Goal: Task Accomplishment & Management: Manage account settings

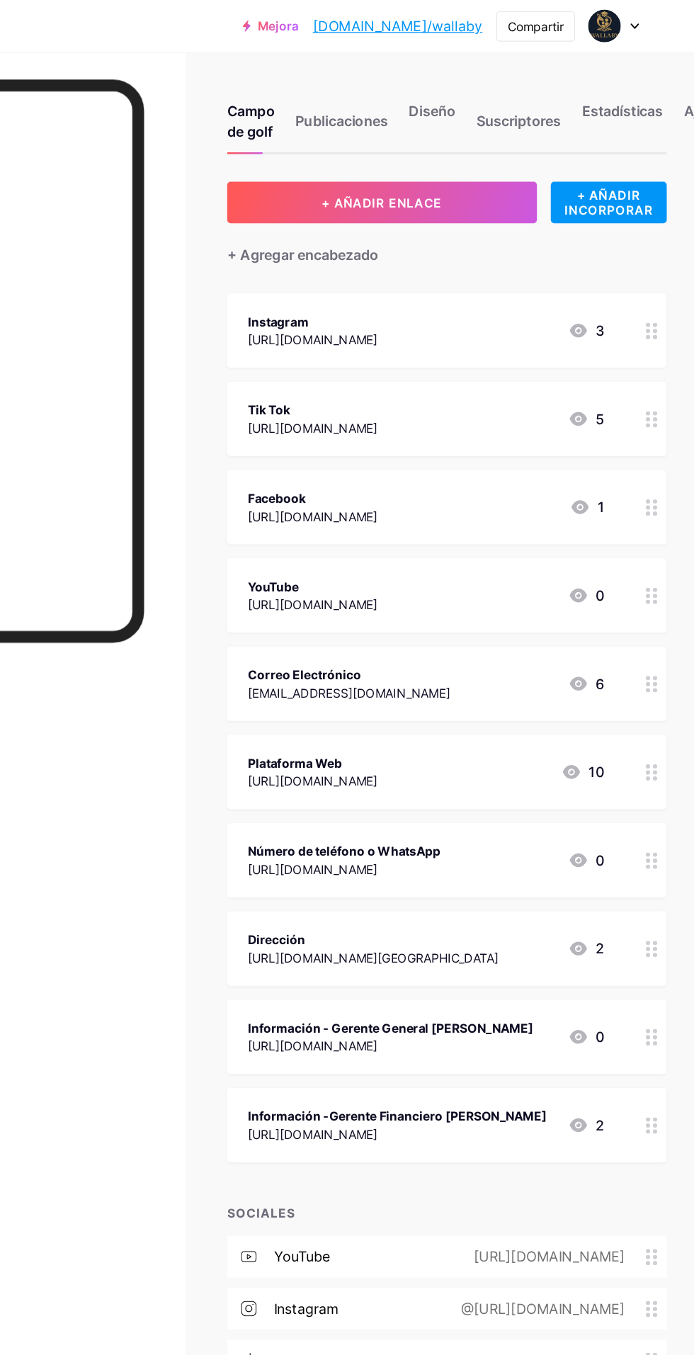
click at [634, 13] on span at bounding box center [620, 21] width 27 height 27
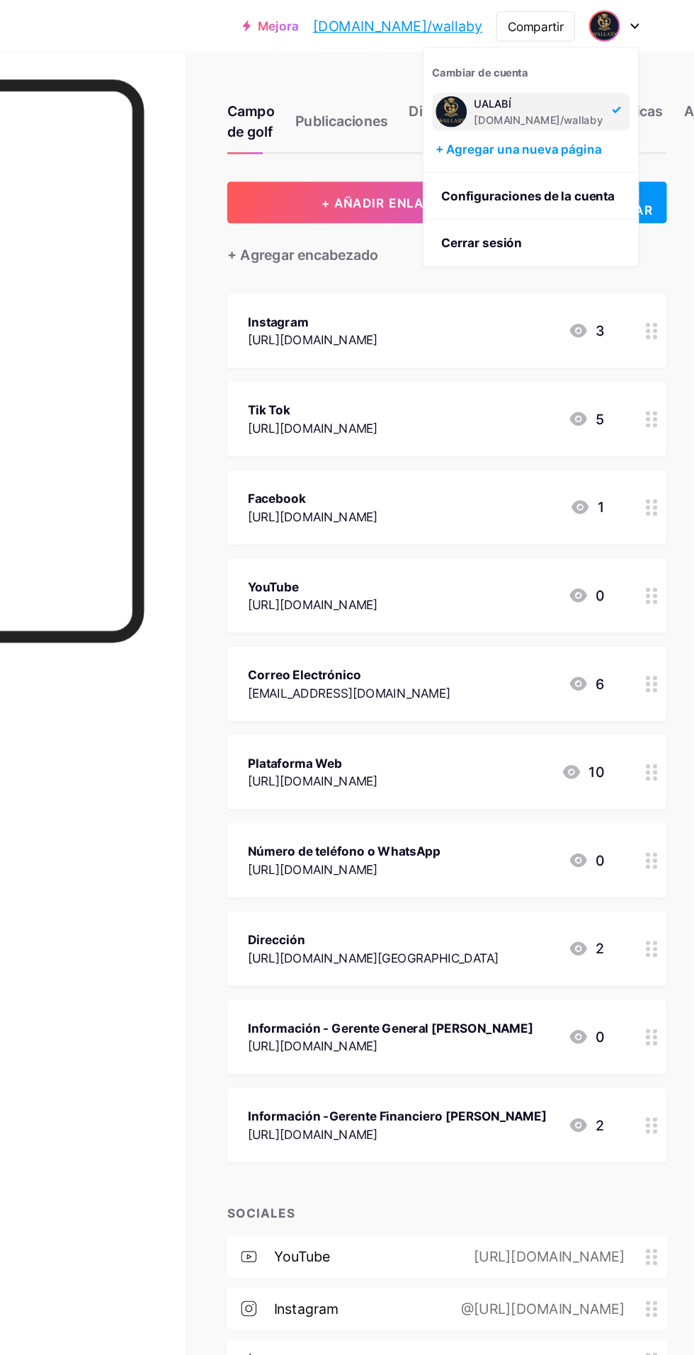
click at [604, 115] on div "+ Agregar una nueva página" at bounding box center [561, 122] width 159 height 14
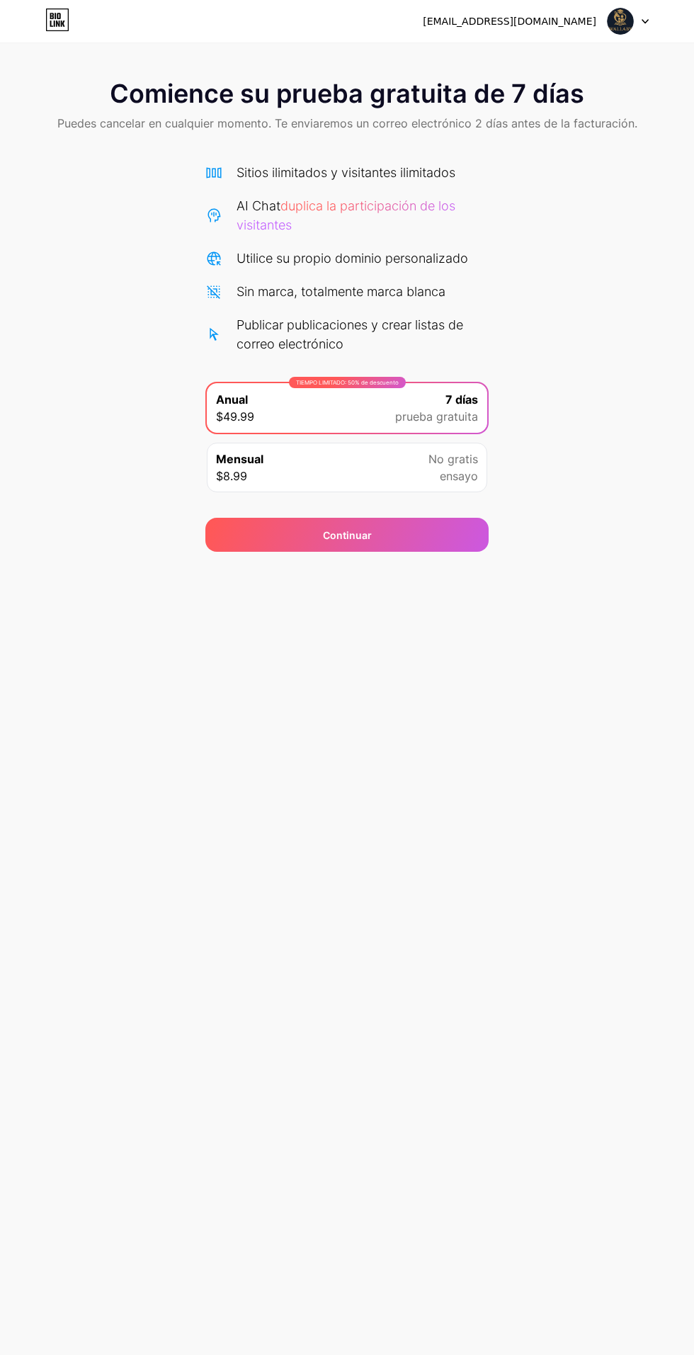
click at [414, 544] on div "Continuar" at bounding box center [346, 535] width 283 height 34
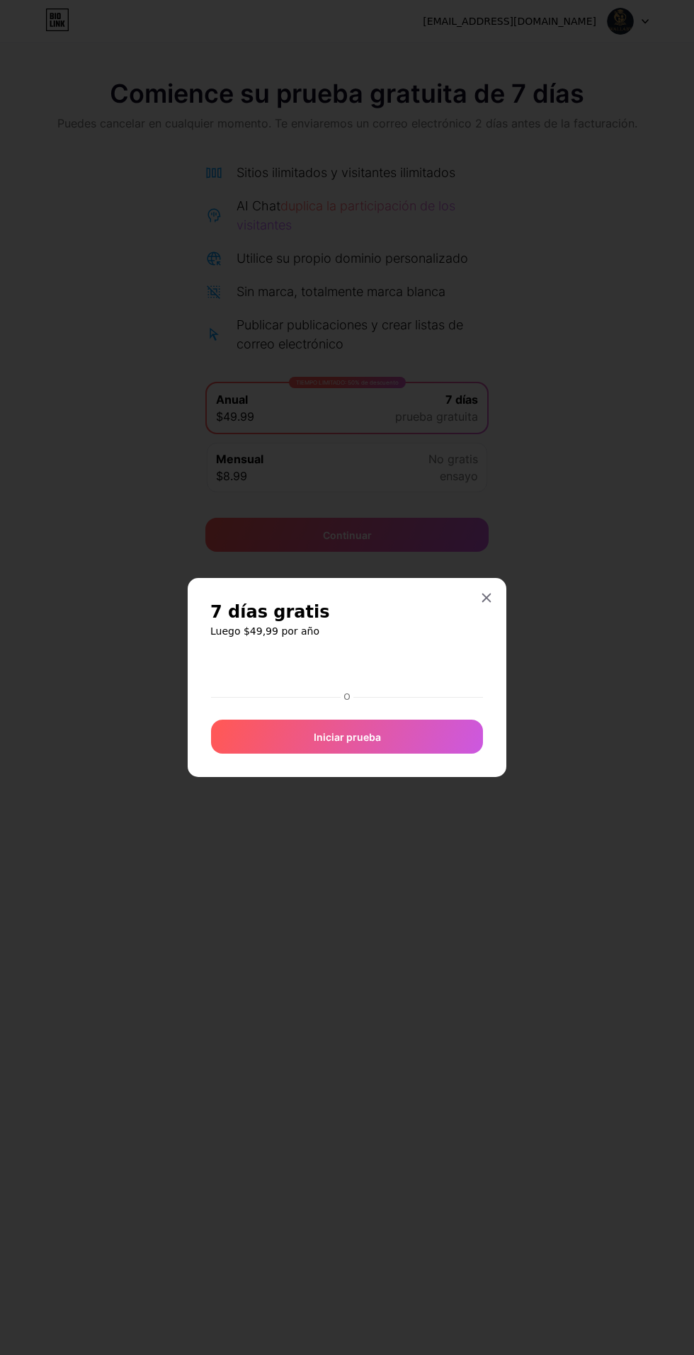
click at [580, 569] on div at bounding box center [347, 677] width 694 height 1355
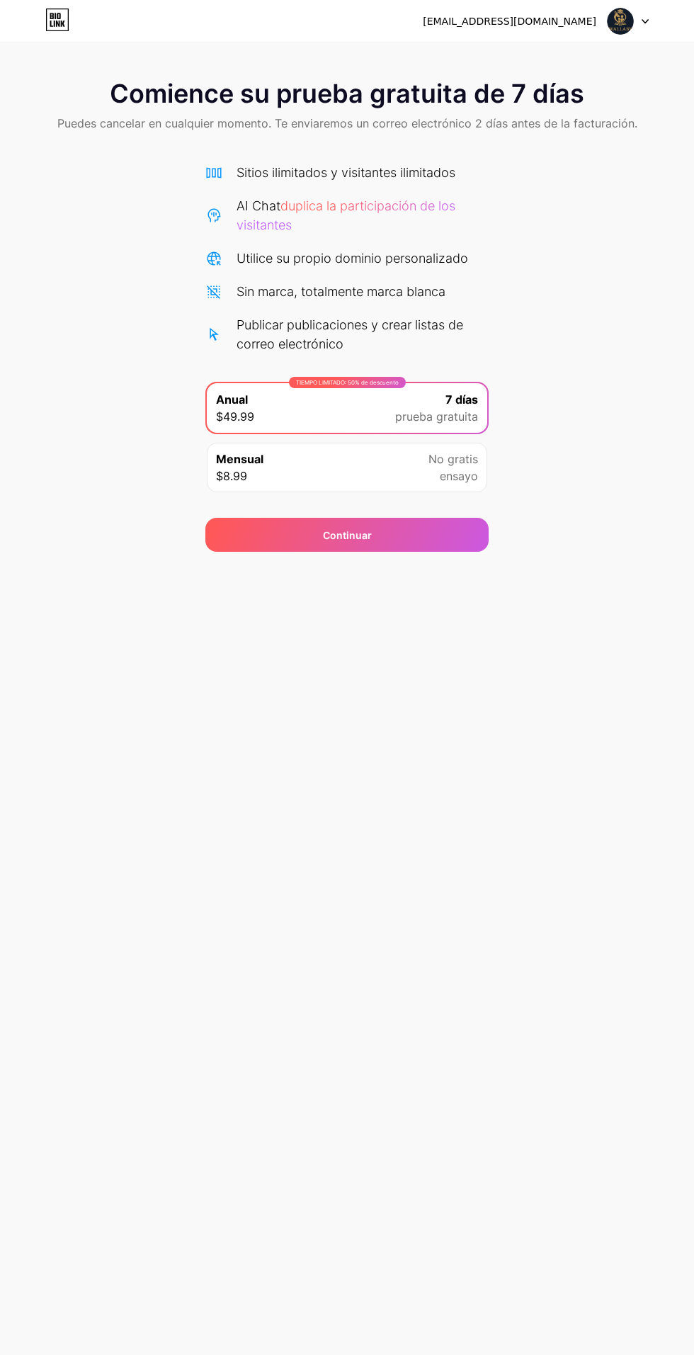
click at [461, 667] on div "[EMAIL_ADDRESS][DOMAIN_NAME] Cerrar sesión Enlace copiado Comience su prueba gr…" at bounding box center [347, 677] width 694 height 1355
click at [589, 27] on div "[EMAIL_ADDRESS][DOMAIN_NAME]" at bounding box center [510, 21] width 174 height 15
click at [623, 23] on img at bounding box center [620, 21] width 27 height 27
click at [536, 43] on li "Cerrar sesión" at bounding box center [561, 58] width 176 height 38
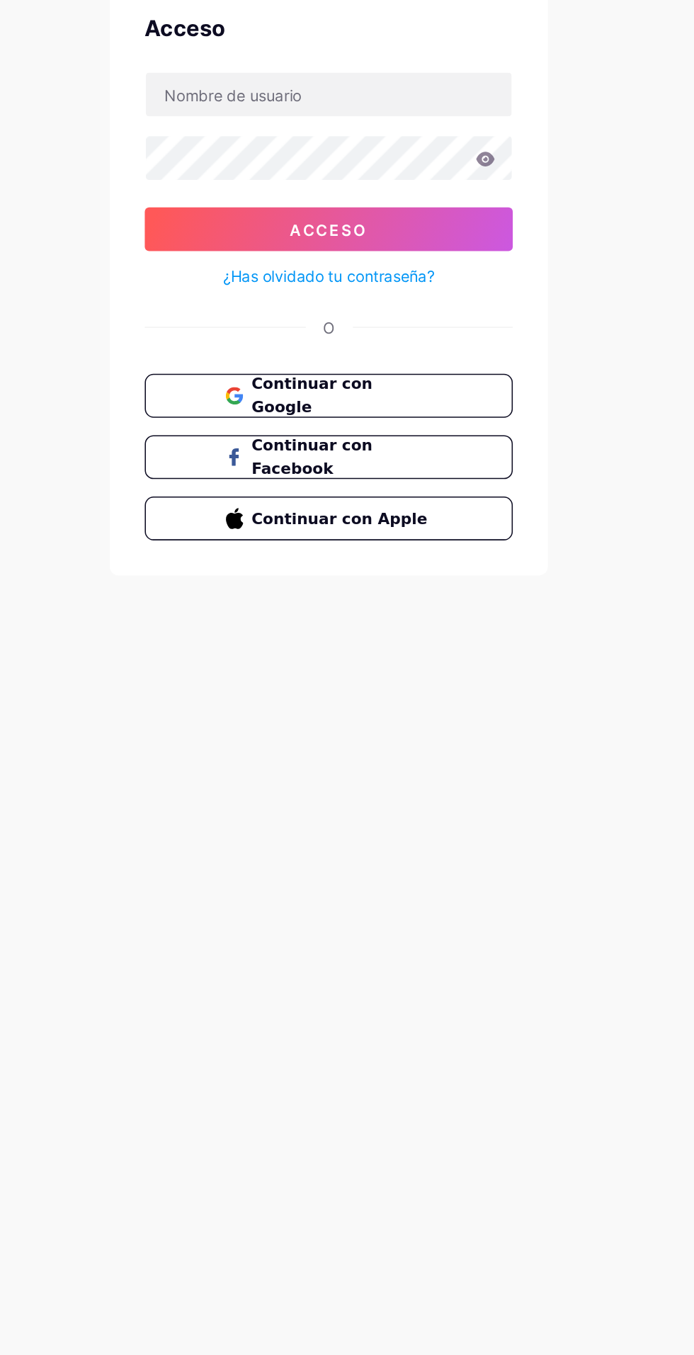
scroll to position [1, 0]
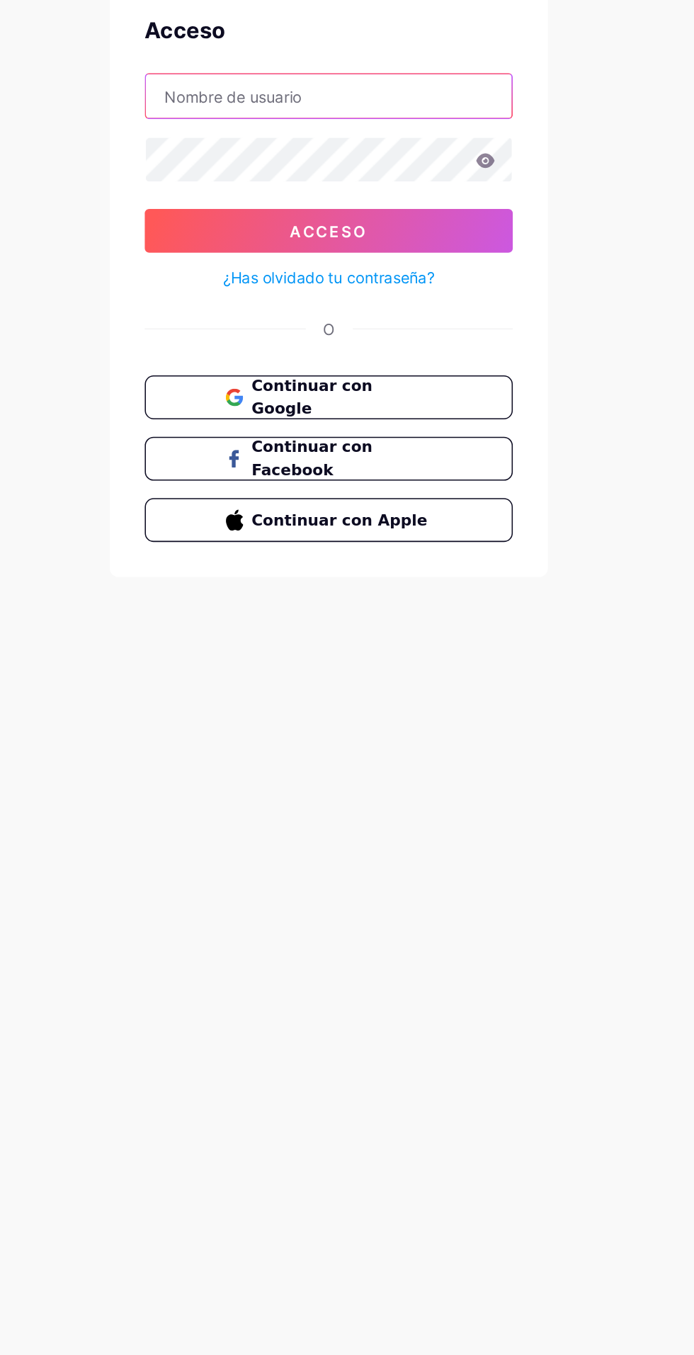
click at [368, 168] on input "text" at bounding box center [347, 166] width 237 height 28
type input "Ecop"
type input "ecopet111@gmail.com"
click at [425, 249] on button "Acceso" at bounding box center [347, 253] width 238 height 28
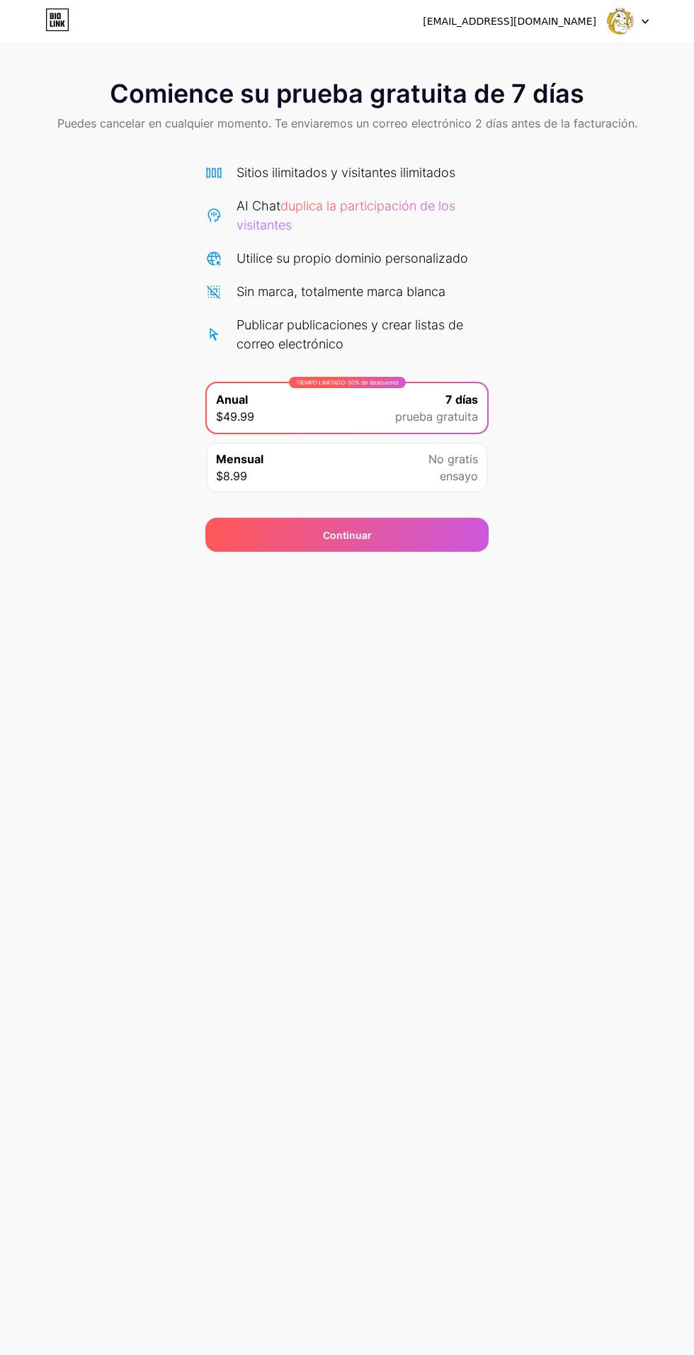
click at [52, 16] on icon at bounding box center [52, 16] width 4 height 6
